Goal: Information Seeking & Learning: Learn about a topic

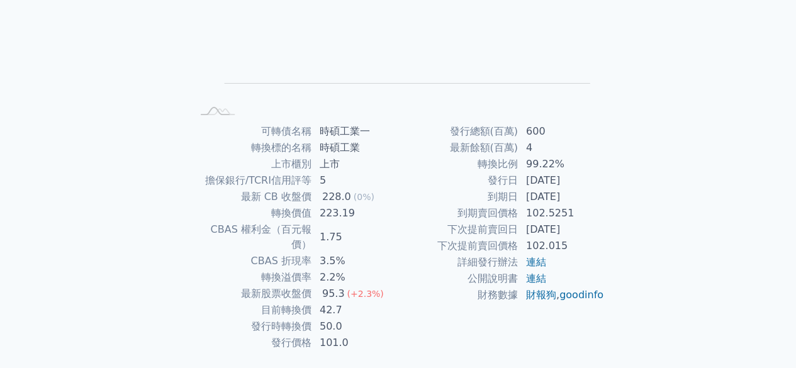
scroll to position [214, 0]
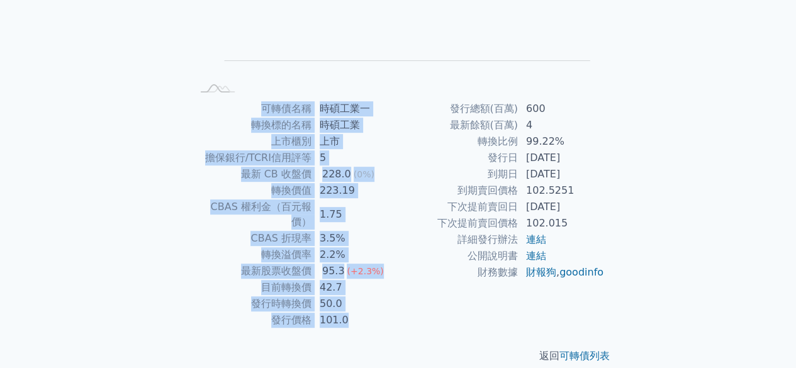
drag, startPoint x: 262, startPoint y: 108, endPoint x: 347, endPoint y: 298, distance: 208.1
click at [347, 298] on tbody "可轉債名稱 時碩工業一 轉換標的名稱 時碩工業 上市櫃別 上市 擔保銀行/TCRI信用評等 5 最新 CB 收盤價 228.0 (0%) 轉換價值 223.1…" at bounding box center [295, 215] width 206 height 228
click at [347, 312] on td "101.0" at bounding box center [355, 320] width 86 height 16
drag, startPoint x: 343, startPoint y: 301, endPoint x: 254, endPoint y: 114, distance: 207.7
click at [254, 114] on tbody "可轉債名稱 時碩工業一 轉換標的名稱 時碩工業 上市櫃別 上市 擔保銀行/TCRI信用評等 5 最新 CB 收盤價 228.0 (0%) 轉換價值 223.1…" at bounding box center [295, 215] width 206 height 228
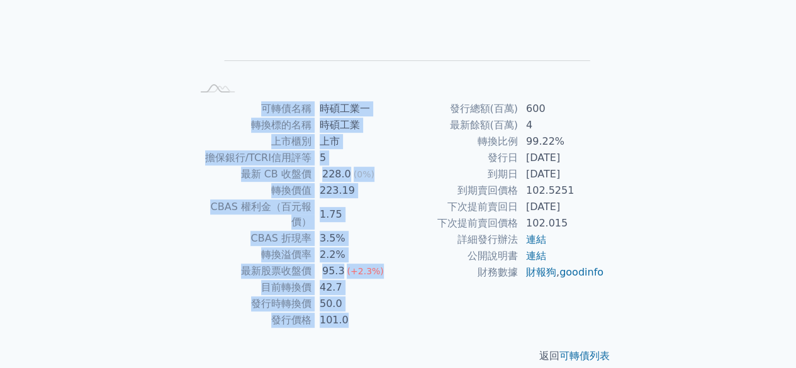
click at [254, 114] on td "可轉債名稱" at bounding box center [252, 109] width 120 height 16
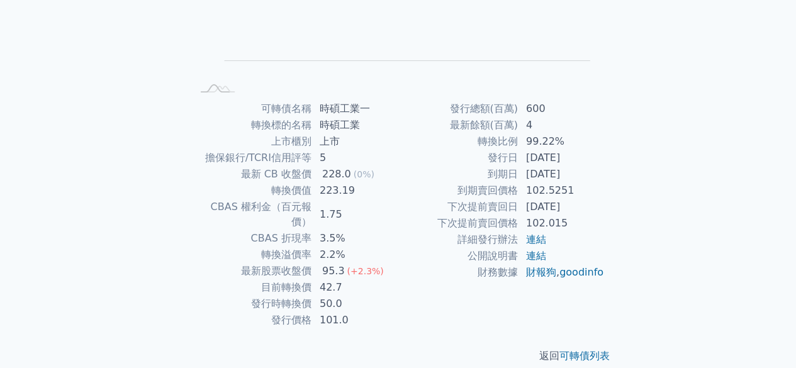
drag, startPoint x: 453, startPoint y: 108, endPoint x: 601, endPoint y: 306, distance: 247.6
click at [601, 306] on div "發行總額(百萬) 600 最新餘額(百萬) 4 轉換比例 99.22% 發行日 [DATE] 到期日 [DATE] 到期賣回價格 102.5251 下次提前賣…" at bounding box center [501, 215] width 206 height 228
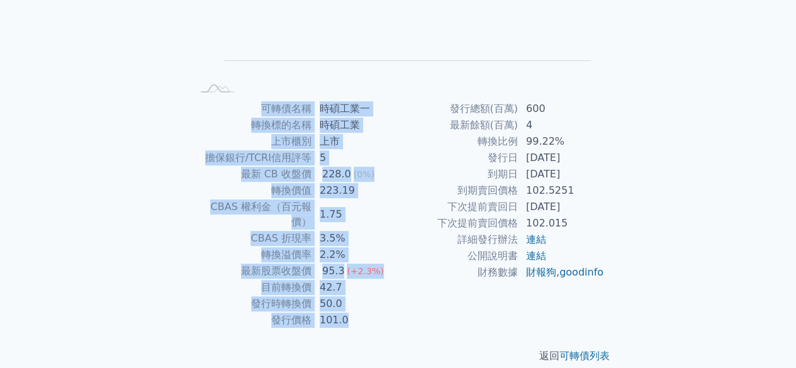
drag, startPoint x: 342, startPoint y: 300, endPoint x: 248, endPoint y: 110, distance: 212.1
click at [248, 110] on tbody "可轉債名稱 時碩工業一 轉換標的名稱 時碩工業 上市櫃別 上市 擔保銀行/TCRI信用評等 5 最新 CB 收盤價 228.0 (0%) 轉換價值 223.1…" at bounding box center [295, 215] width 206 height 228
click at [248, 110] on td "可轉債名稱" at bounding box center [252, 109] width 120 height 16
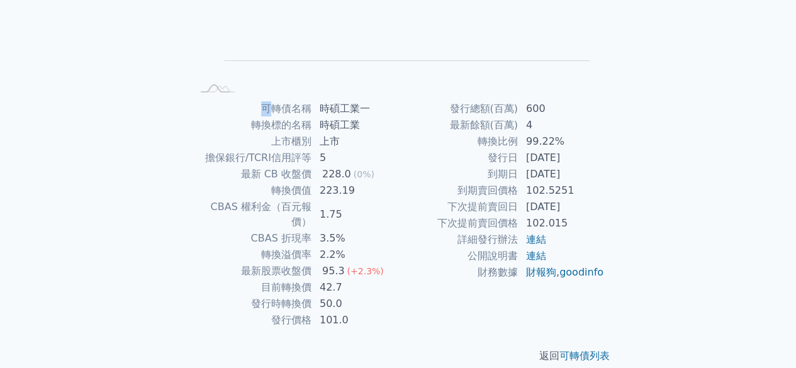
click at [248, 110] on td "可轉債名稱" at bounding box center [252, 109] width 120 height 16
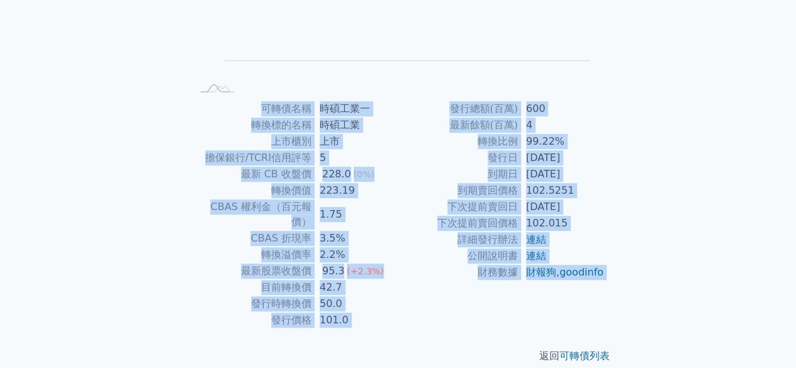
drag, startPoint x: 248, startPoint y: 110, endPoint x: 545, endPoint y: 299, distance: 352.7
click at [545, 299] on div "可轉債名稱 時碩工業一 轉換標的名稱 時碩工業 上市櫃別 上市 擔保銀行/TCRI信用評等 5 最新 CB 收盤價 228.0 (0%) 轉換價值 223.1…" at bounding box center [398, 215] width 443 height 228
click at [304, 296] on td "發行時轉換價" at bounding box center [252, 304] width 120 height 16
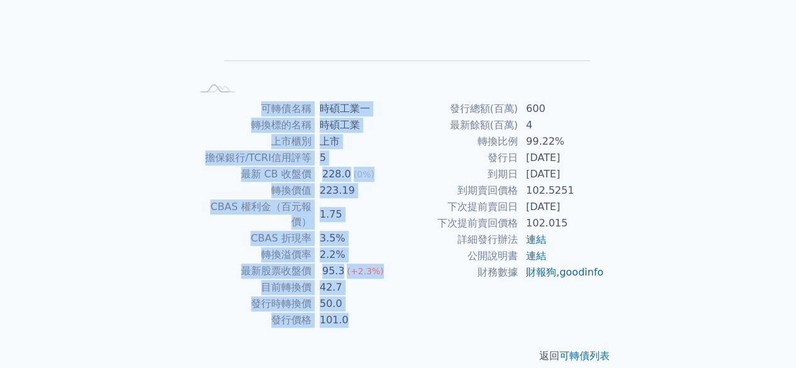
drag, startPoint x: 262, startPoint y: 108, endPoint x: 357, endPoint y: 302, distance: 215.5
click at [357, 302] on tbody "可轉債名稱 時碩工業一 轉換標的名稱 時碩工業 上市櫃別 上市 擔保銀行/TCRI信用評等 5 最新 CB 收盤價 228.0 (0%) 轉換價值 223.1…" at bounding box center [295, 215] width 206 height 228
click at [357, 312] on td "101.0" at bounding box center [355, 320] width 86 height 16
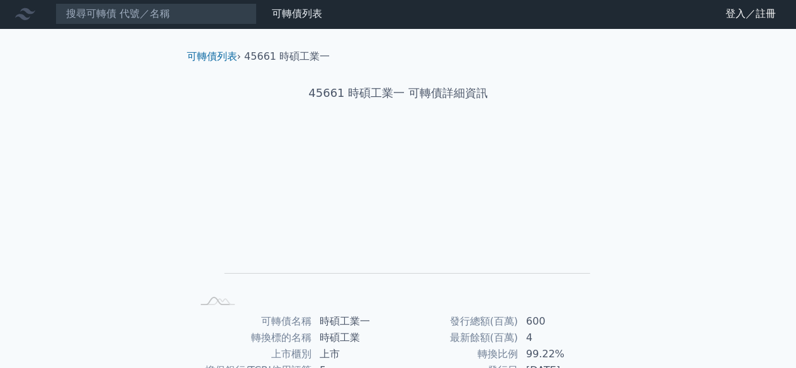
scroll to position [0, 0]
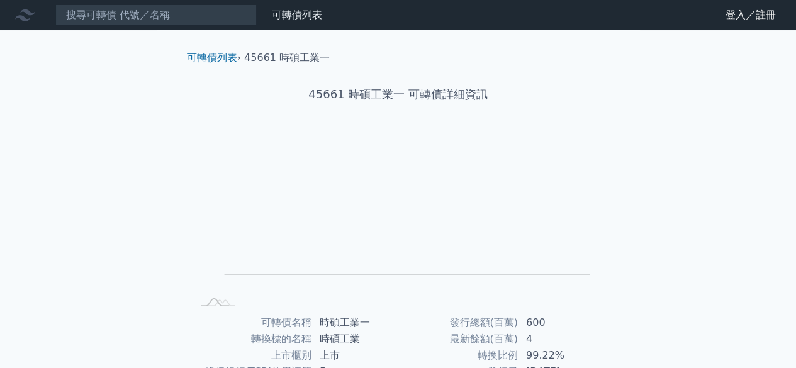
click at [735, 123] on div "可轉債列表 財務數據 可轉債列表 財務數據 登入／註冊 登入／註冊 可轉債列表 › 45661 時碩工業一 45661 時碩工業一 可轉債詳細資訊 Zoom …" at bounding box center [398, 299] width 796 height 598
drag, startPoint x: 411, startPoint y: 92, endPoint x: 495, endPoint y: 94, distance: 84.3
click at [495, 94] on h1 "45661 時碩工業一 可轉債詳細資訊" at bounding box center [398, 95] width 443 height 18
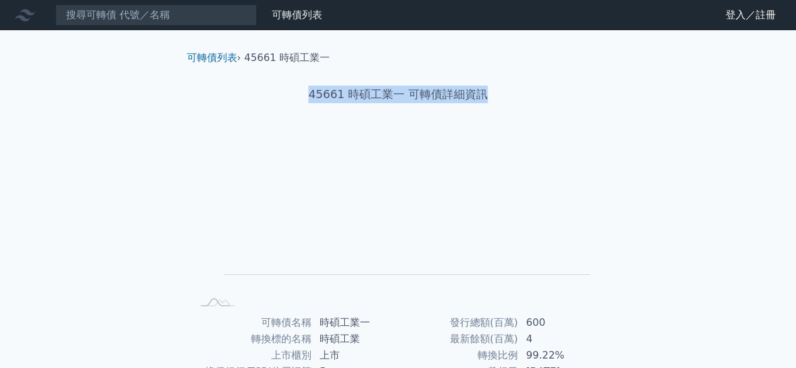
drag, startPoint x: 495, startPoint y: 94, endPoint x: 309, endPoint y: 86, distance: 186.4
click at [309, 86] on h1 "45661 時碩工業一 可轉債詳細資訊" at bounding box center [398, 95] width 443 height 18
click at [311, 103] on h1 "45661 時碩工業一 可轉債詳細資訊" at bounding box center [398, 95] width 443 height 18
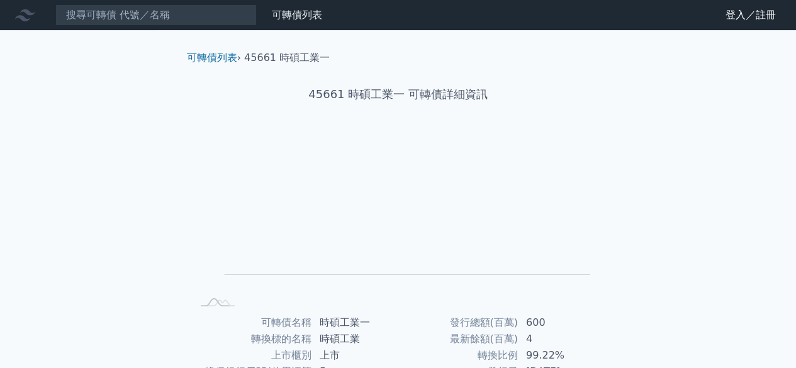
click at [442, 99] on h1 "45661 時碩工業一 可轉債詳細資訊" at bounding box center [398, 95] width 443 height 18
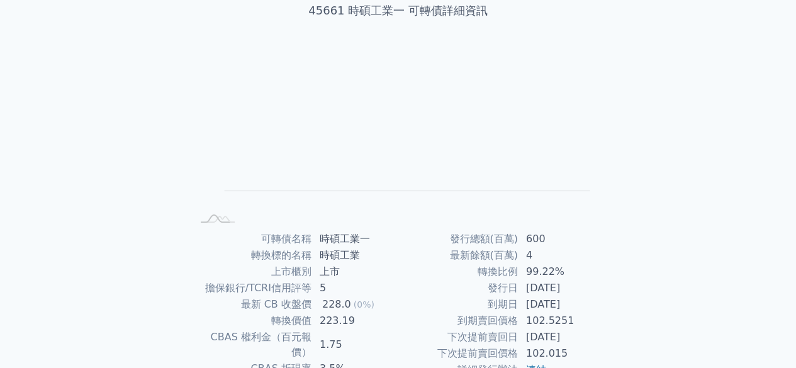
scroll to position [214, 0]
